Goal: Task Accomplishment & Management: Complete application form

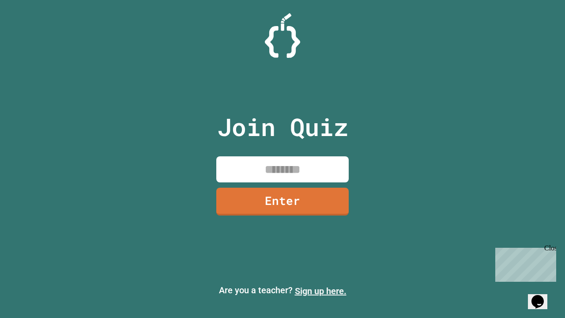
click at [320, 291] on link "Sign up here." at bounding box center [321, 290] width 52 height 11
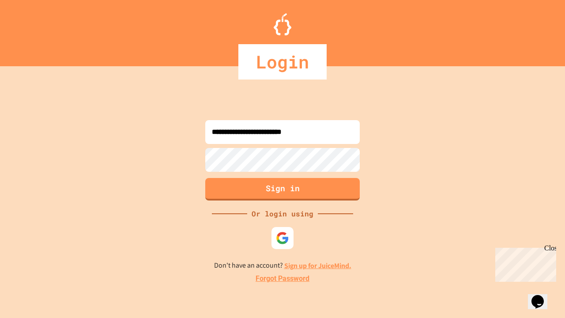
type input "**********"
